Goal: Task Accomplishment & Management: Use online tool/utility

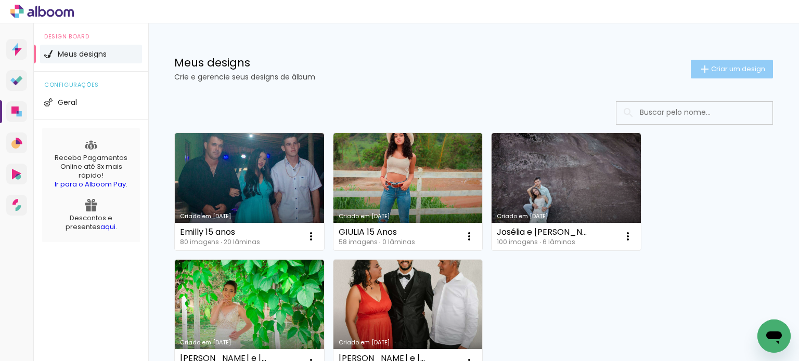
click at [742, 69] on span "Criar um design" at bounding box center [738, 69] width 54 height 7
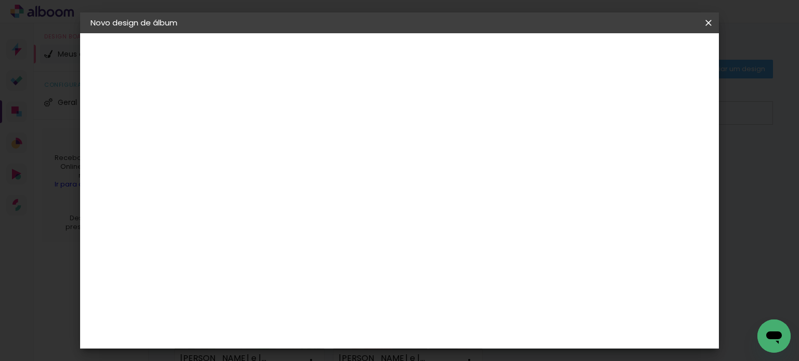
click at [260, 143] on input at bounding box center [260, 140] width 0 height 16
type input "Laila 1 Ano"
type paper-input "Laila 1 Ano"
click at [0, 0] on slot "Avançar" at bounding box center [0, 0] width 0 height 0
click at [303, 192] on input at bounding box center [286, 197] width 105 height 13
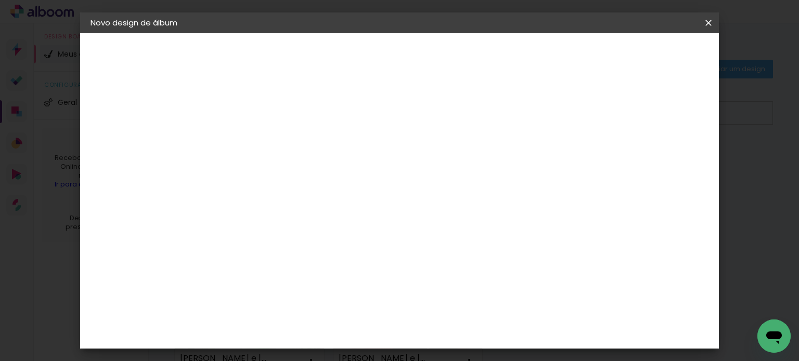
type input "go"
type paper-input "go"
click at [315, 228] on paper-item "Go image" at bounding box center [277, 237] width 92 height 27
click at [302, 240] on paper-item "Go image" at bounding box center [277, 237] width 92 height 27
click at [279, 237] on div "Go image" at bounding box center [265, 237] width 25 height 17
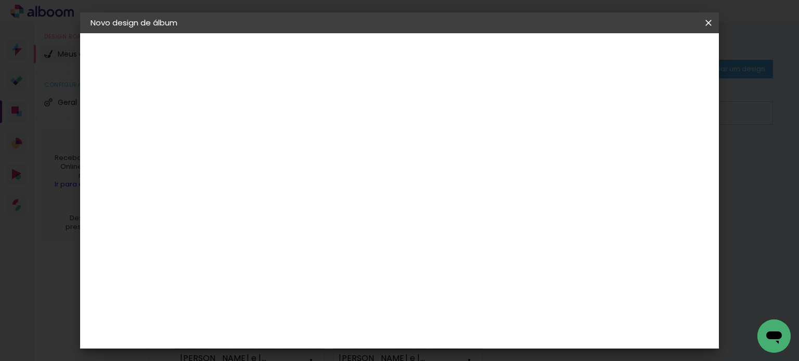
click at [270, 199] on input "go" at bounding box center [276, 197] width 84 height 13
click at [259, 232] on div "Go image" at bounding box center [265, 237] width 25 height 17
click at [427, 160] on paper-item "Tamanho Livre" at bounding box center [381, 158] width 93 height 23
click at [258, 178] on paper-input-container "go" at bounding box center [277, 166] width 92 height 23
type input "go im"
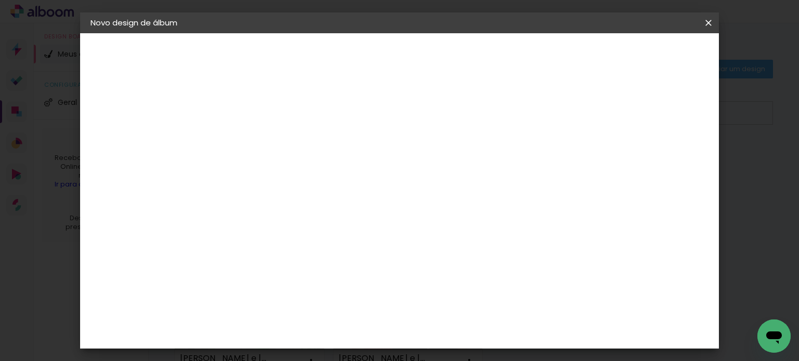
type paper-input "go im"
click at [262, 230] on div "Go image" at bounding box center [265, 237] width 25 height 17
click at [243, 234] on img at bounding box center [242, 237] width 12 height 12
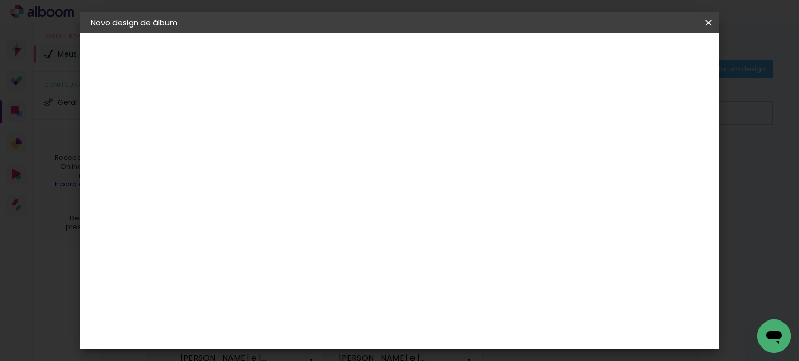
click at [275, 122] on div "Fornecedor Escolha um fornecedor ou avance com o tamanho livre. Voltar Avançar" at bounding box center [329, 77] width 228 height 88
click at [427, 158] on paper-item "Tamanho Livre" at bounding box center [381, 158] width 93 height 23
click at [422, 220] on div "Sugerir uma encadernadora" at bounding box center [389, 216] width 64 height 17
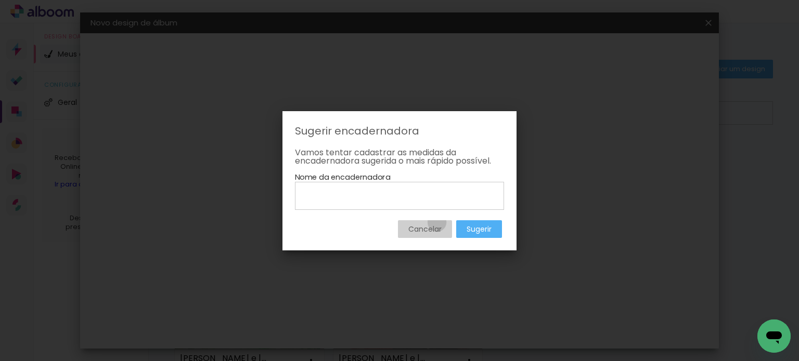
click at [436, 223] on paper-button "Cancelar" at bounding box center [425, 229] width 54 height 18
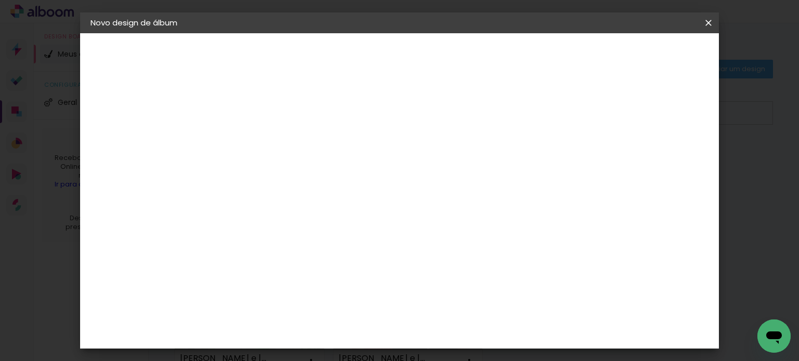
drag, startPoint x: 275, startPoint y: 158, endPoint x: 268, endPoint y: 162, distance: 7.5
click at [274, 158] on paper-input-container "País de atuação Brasil" at bounding box center [277, 166] width 92 height 23
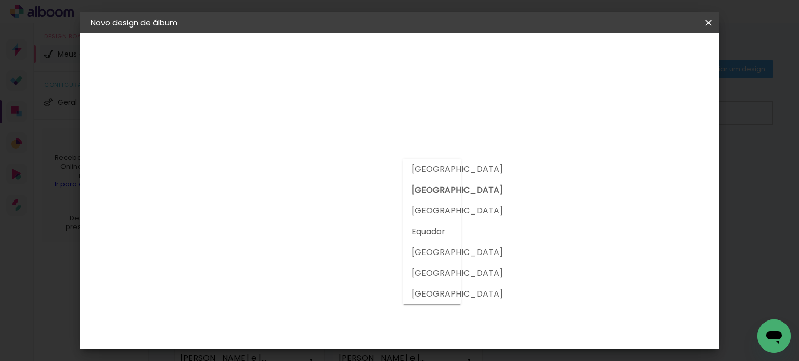
click at [268, 163] on input "[GEOGRAPHIC_DATA]" at bounding box center [272, 166] width 76 height 13
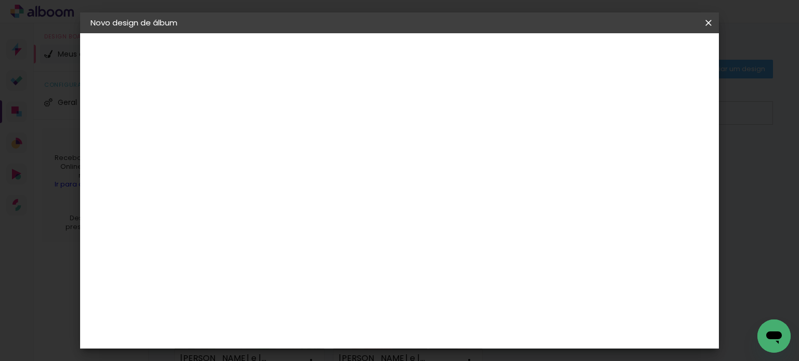
click at [266, 174] on div at bounding box center [276, 173] width 84 height 1
click at [232, 230] on paper-item "Go image" at bounding box center [277, 237] width 92 height 27
click at [232, 231] on paper-item "Go image" at bounding box center [277, 237] width 92 height 27
click at [235, 234] on paper-item "Go image" at bounding box center [277, 237] width 92 height 27
click at [261, 237] on div "Go image" at bounding box center [265, 237] width 25 height 17
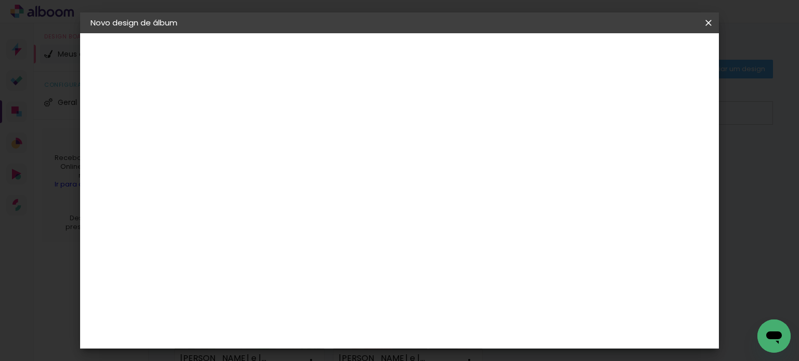
click at [408, 122] on div "Fornecedor Escolha um fornecedor ou avance com o tamanho livre. Voltar Avançar" at bounding box center [329, 77] width 228 height 88
click at [0, 0] on slot "Avançar" at bounding box center [0, 0] width 0 height 0
click at [301, 173] on input "text" at bounding box center [280, 181] width 41 height 16
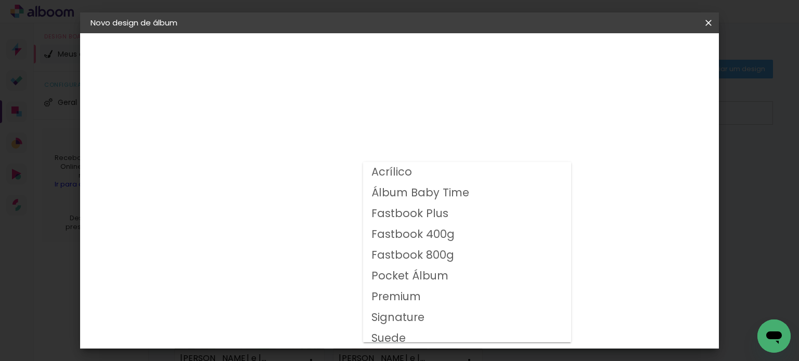
click at [0, 0] on slot "Fastbook 800g" at bounding box center [0, 0] width 0 height 0
type input "Fastbook 800g"
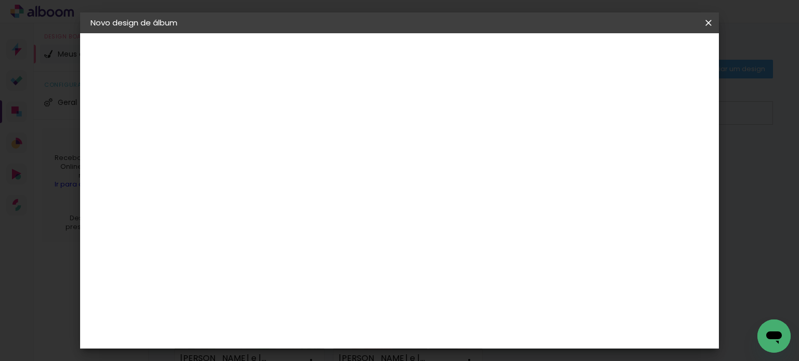
click at [331, 268] on span "25 × 20" at bounding box center [306, 282] width 48 height 28
click at [430, 61] on paper-button "Avançar" at bounding box center [404, 55] width 51 height 18
click at [570, 49] on paper-button "Iniciar design" at bounding box center [536, 55] width 68 height 18
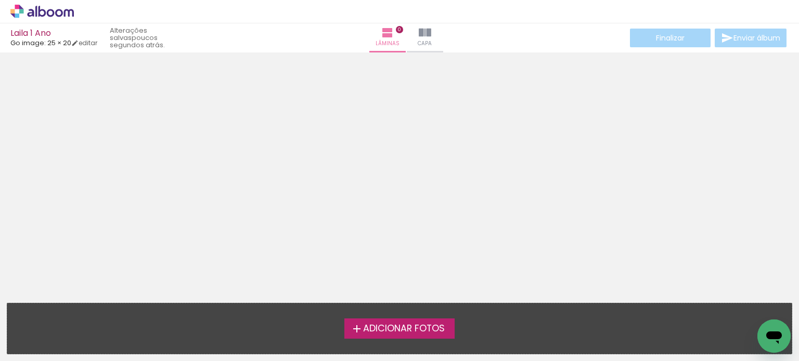
click at [410, 330] on span "Adicionar Fotos" at bounding box center [404, 328] width 82 height 9
click at [0, 0] on input "file" at bounding box center [0, 0] width 0 height 0
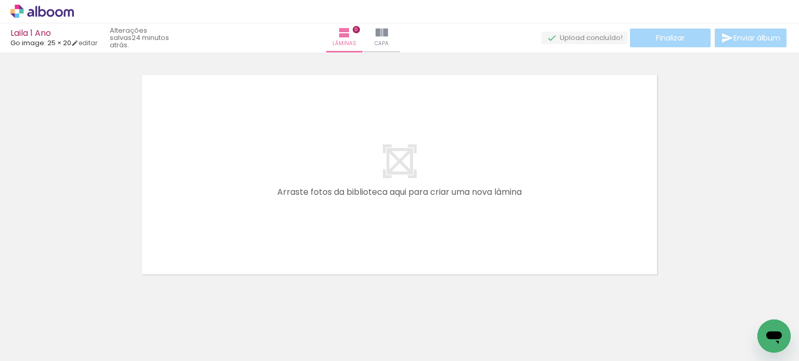
scroll to position [0, 3948]
